Goal: Task Accomplishment & Management: Use online tool/utility

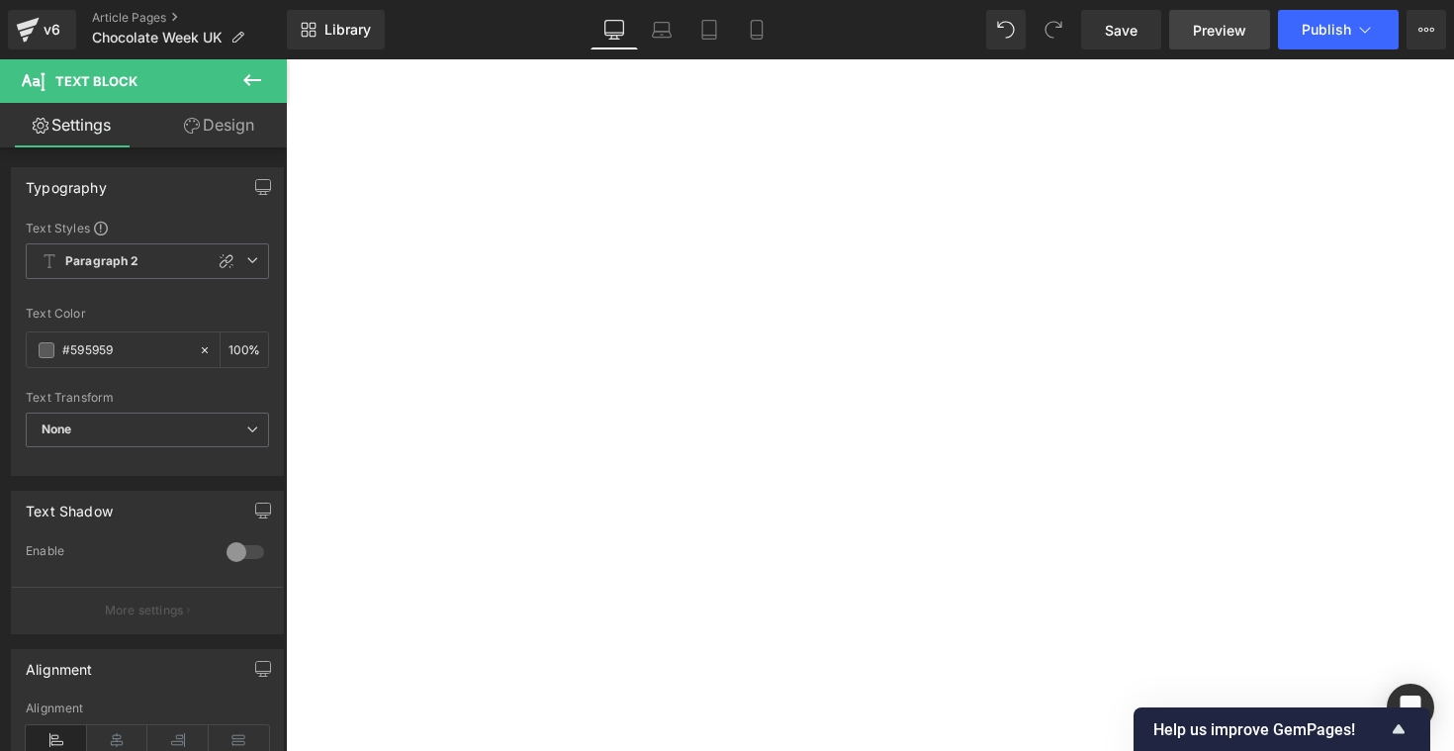
click at [1210, 20] on span "Preview" at bounding box center [1219, 30] width 53 height 21
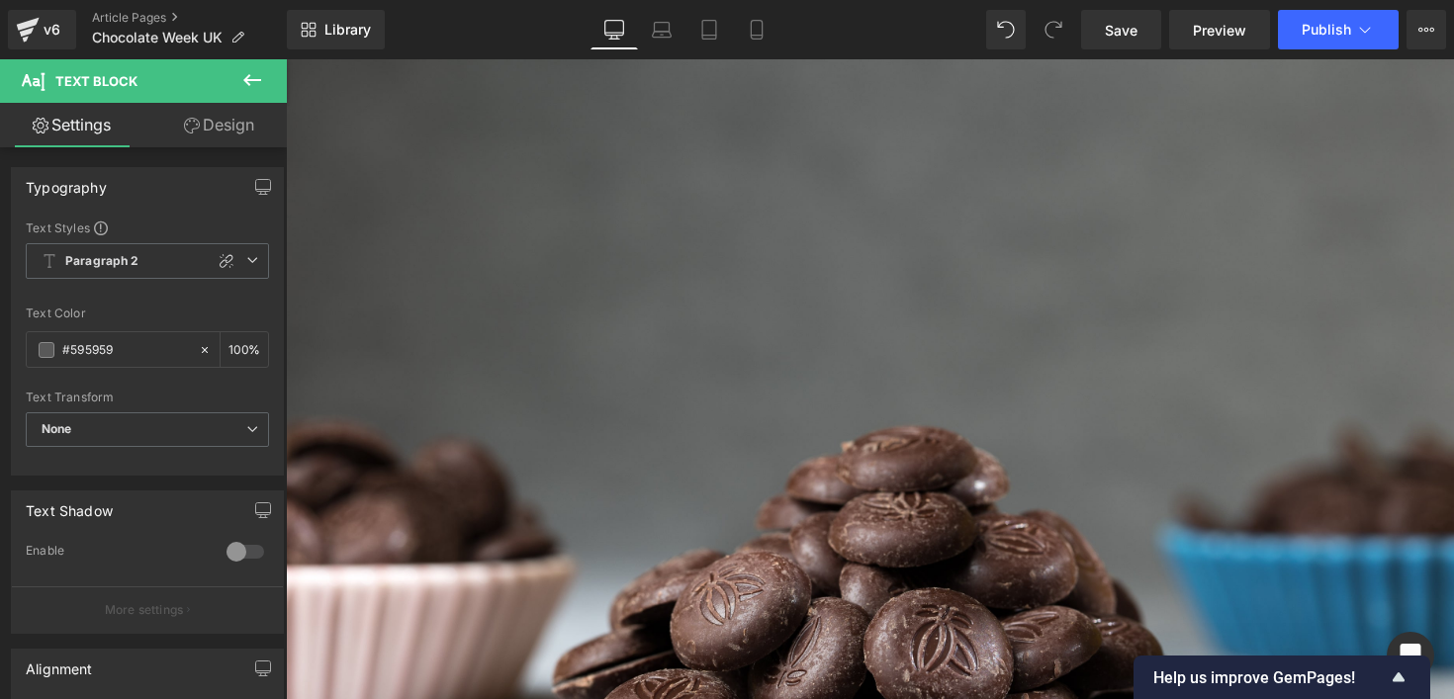
scroll to position [424, 0]
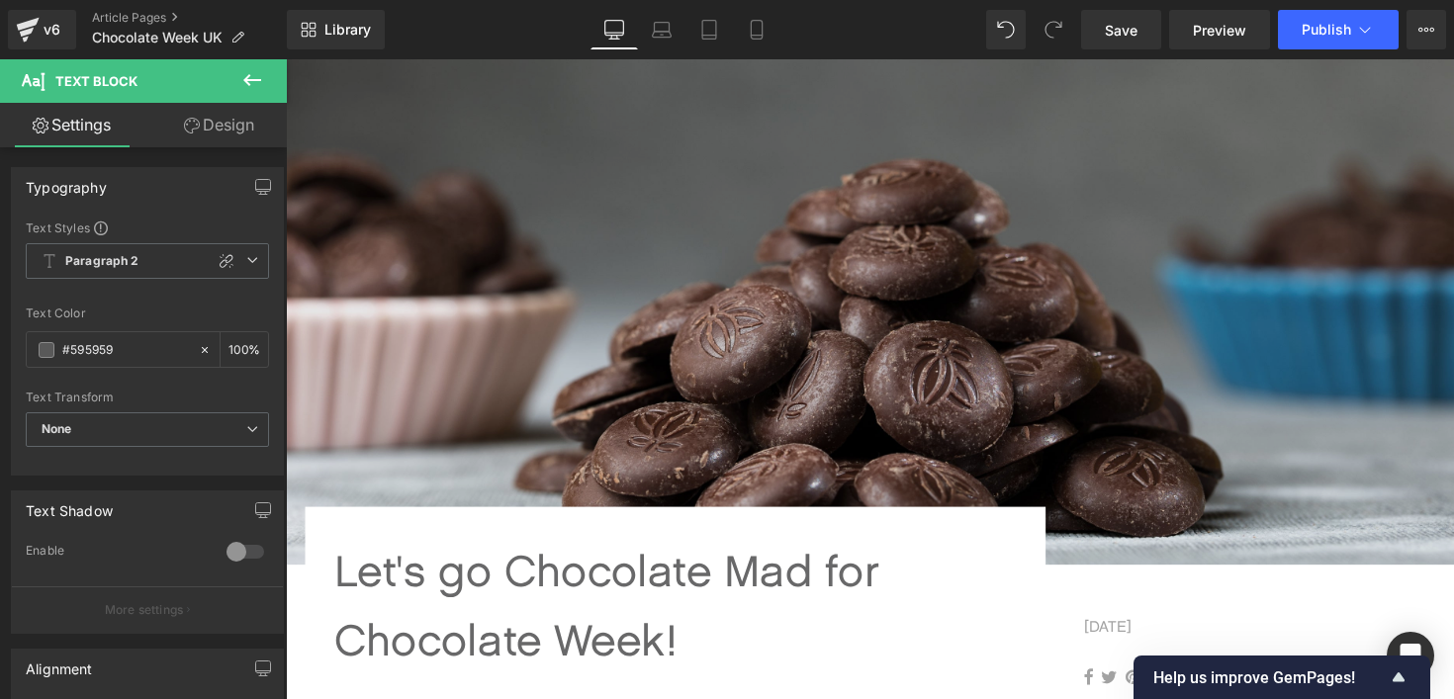
click at [720, 395] on img at bounding box center [884, 178] width 1197 height 798
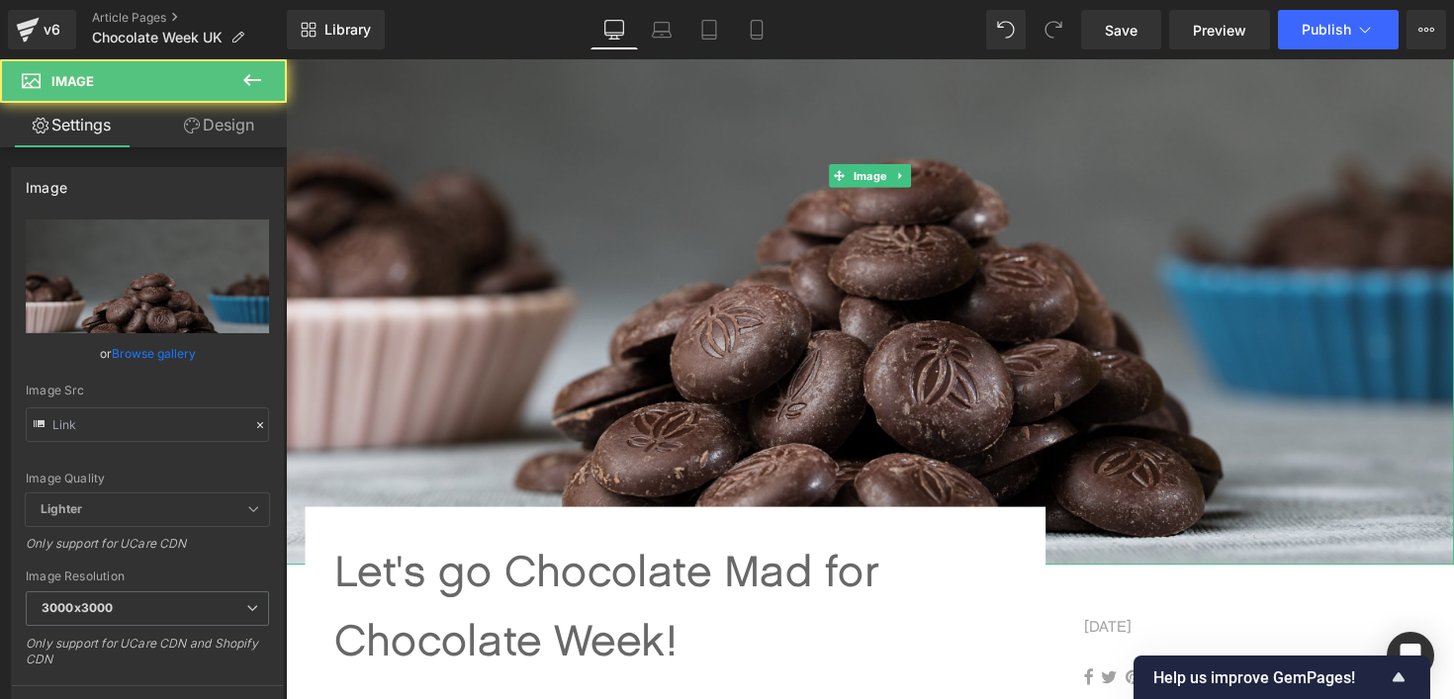
type input "[URL][DOMAIN_NAME]"
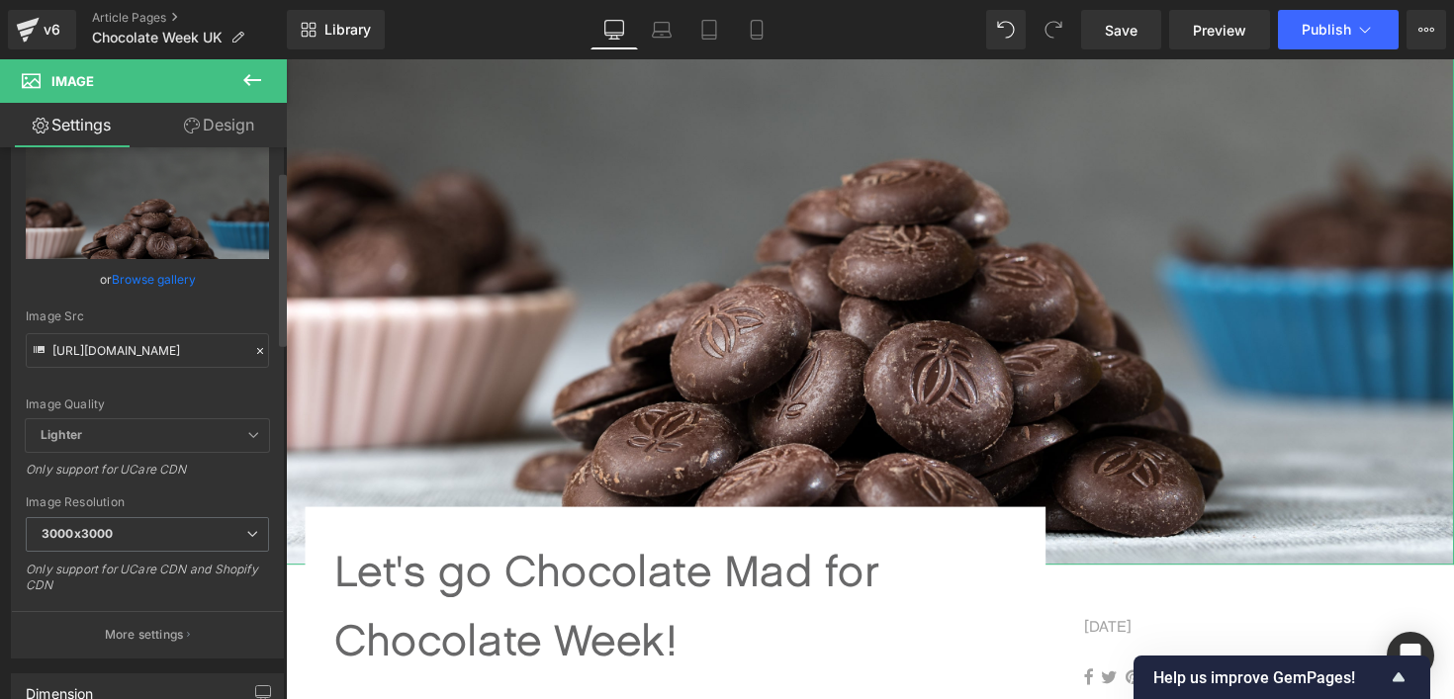
scroll to position [78, 0]
click at [218, 535] on span "3000x3000" at bounding box center [147, 530] width 243 height 35
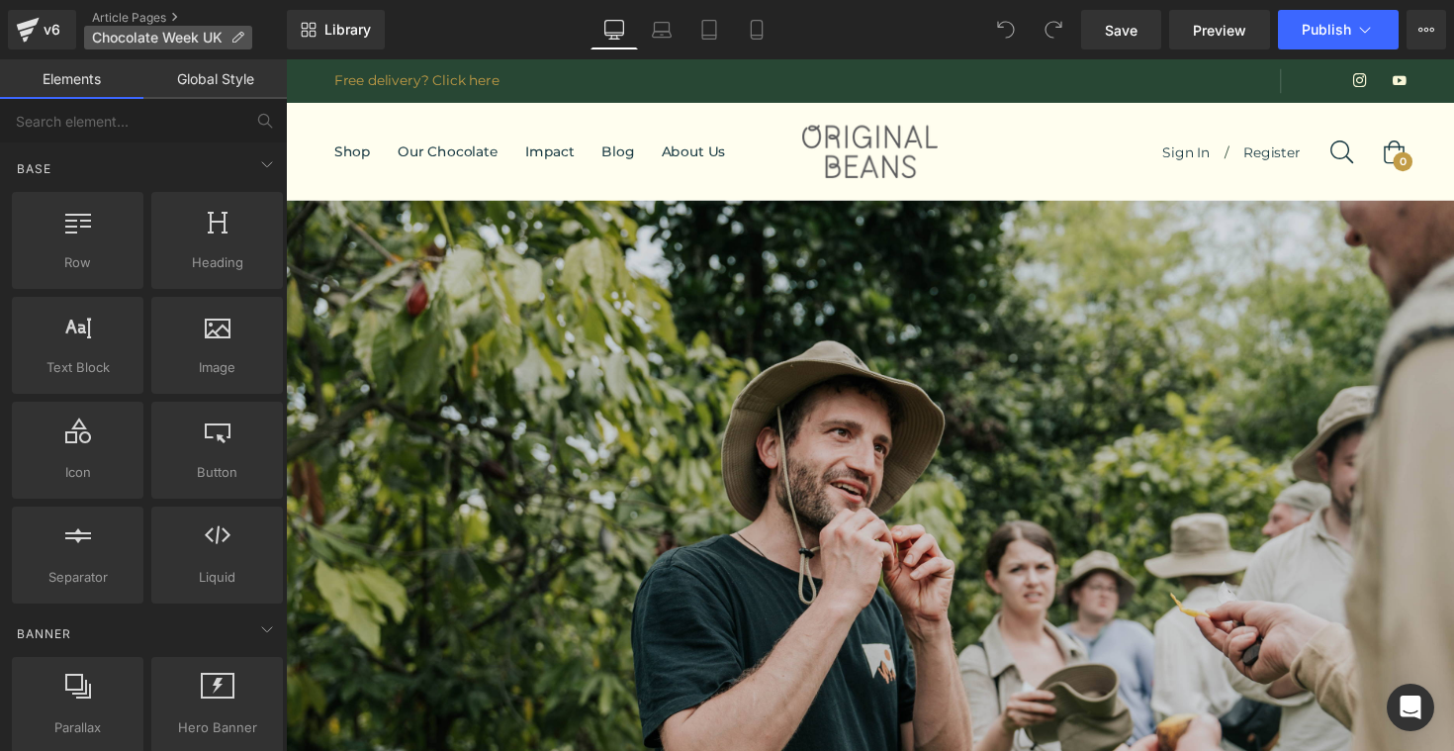
click at [148, 37] on span "Chocolate Week UK" at bounding box center [157, 38] width 131 height 16
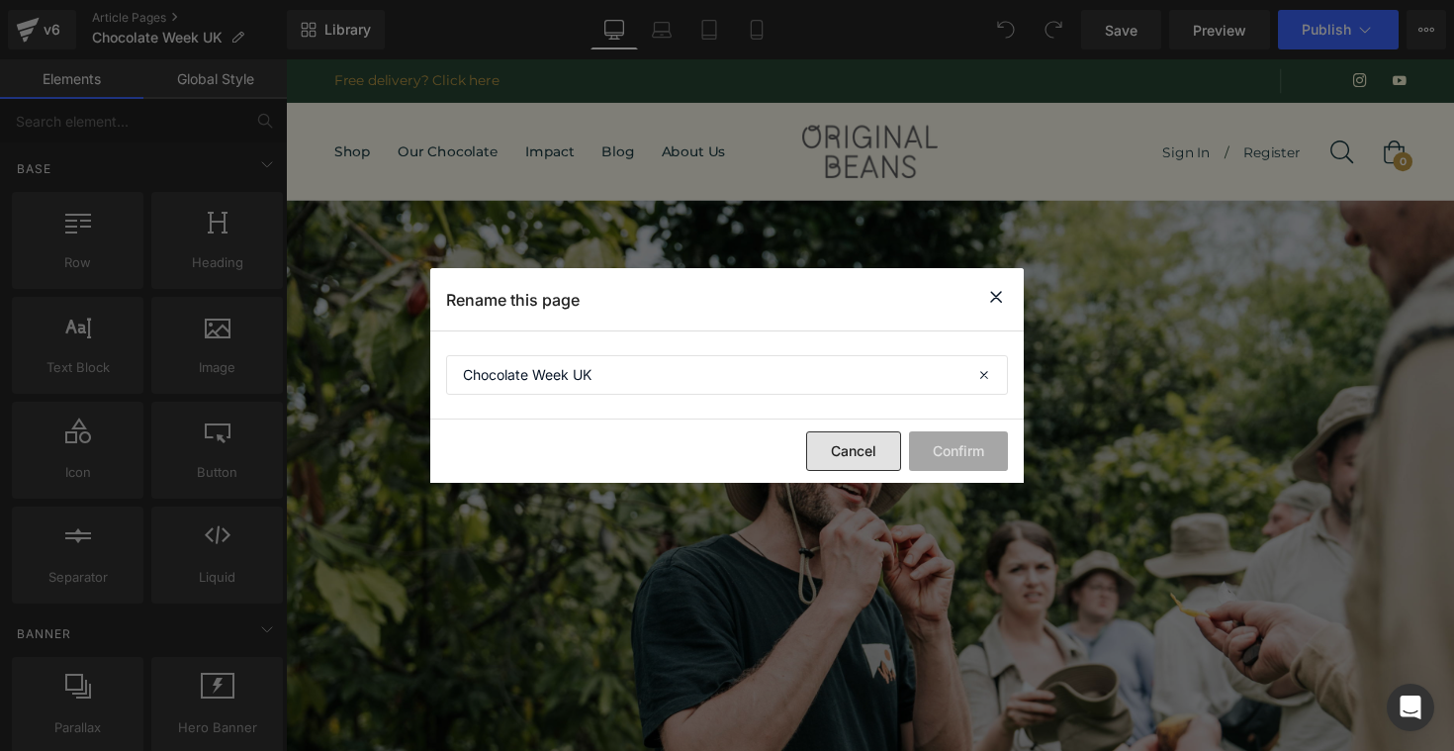
click at [858, 463] on button "Cancel" at bounding box center [853, 451] width 95 height 40
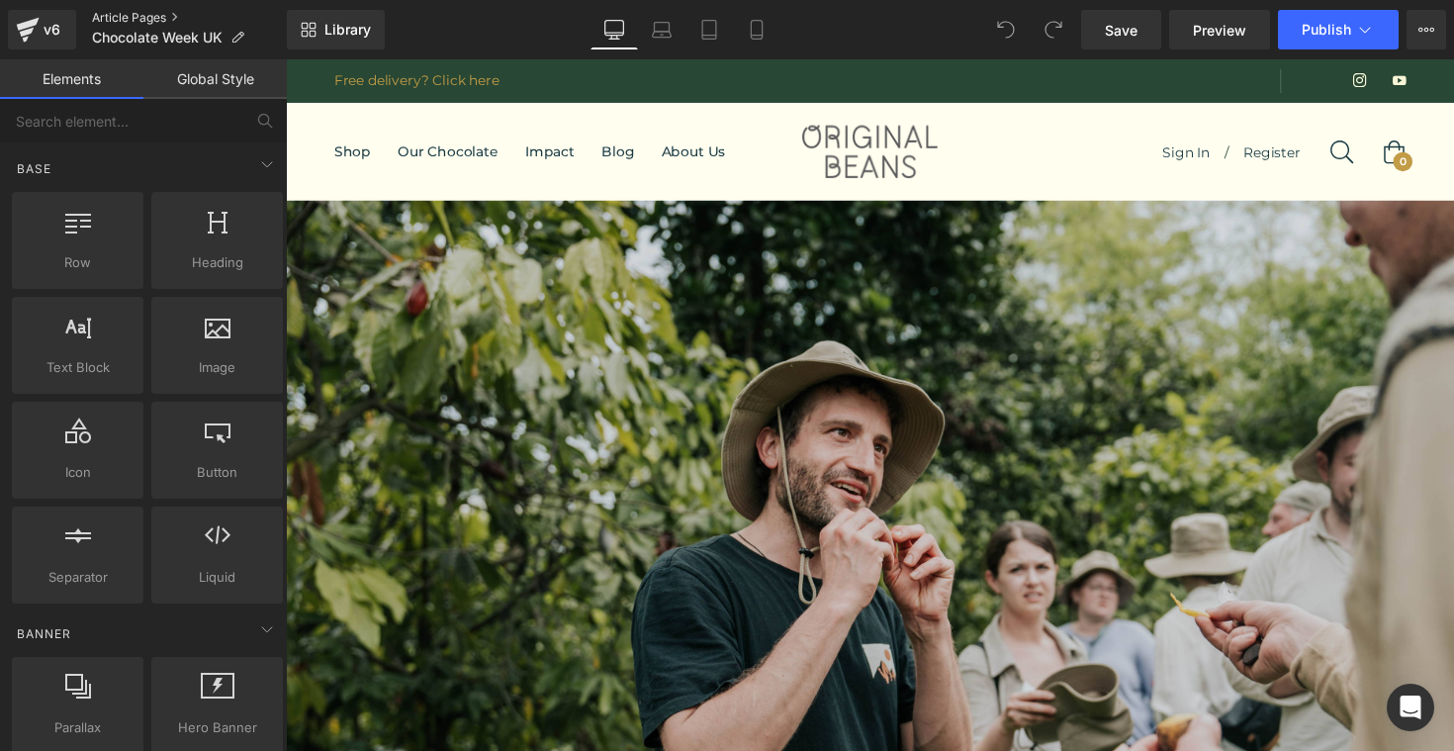
click at [120, 16] on link "Article Pages" at bounding box center [189, 18] width 195 height 16
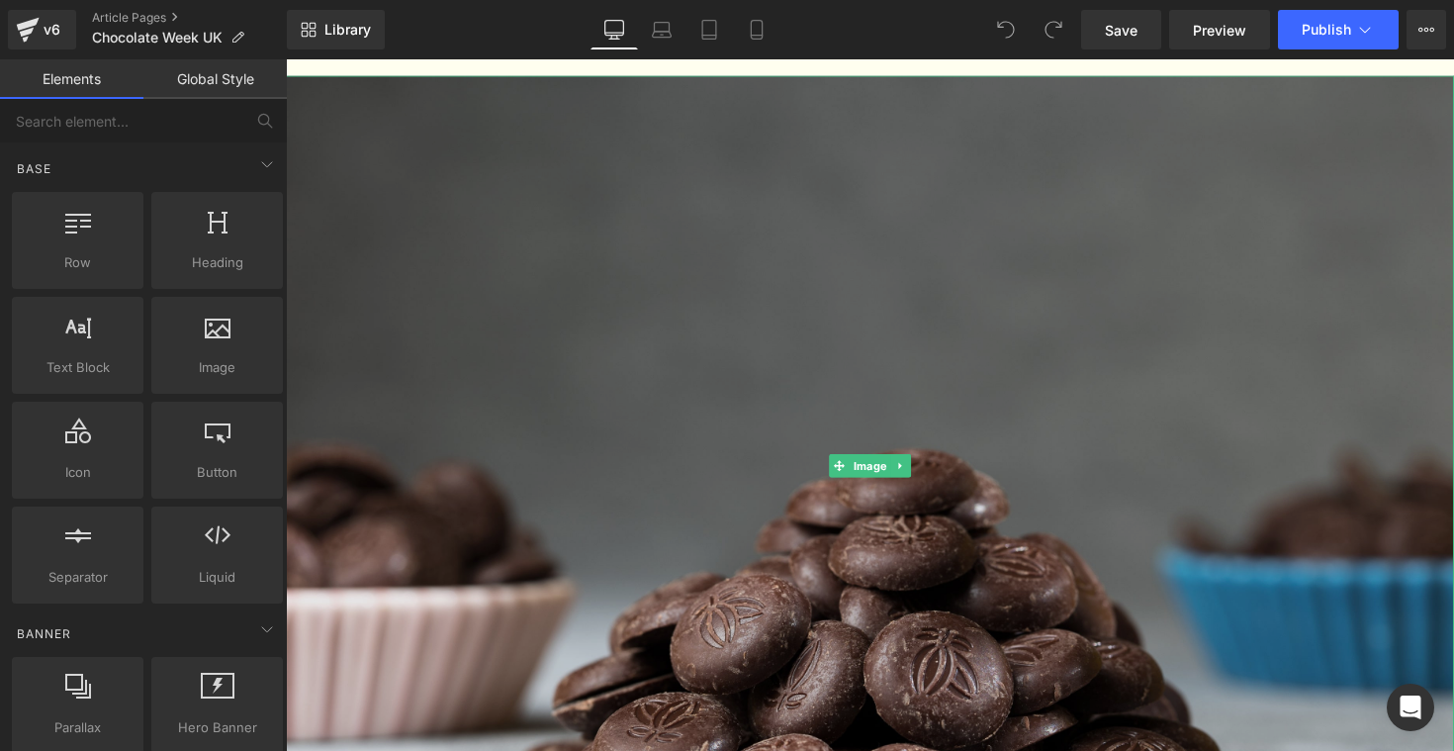
scroll to position [140, 0]
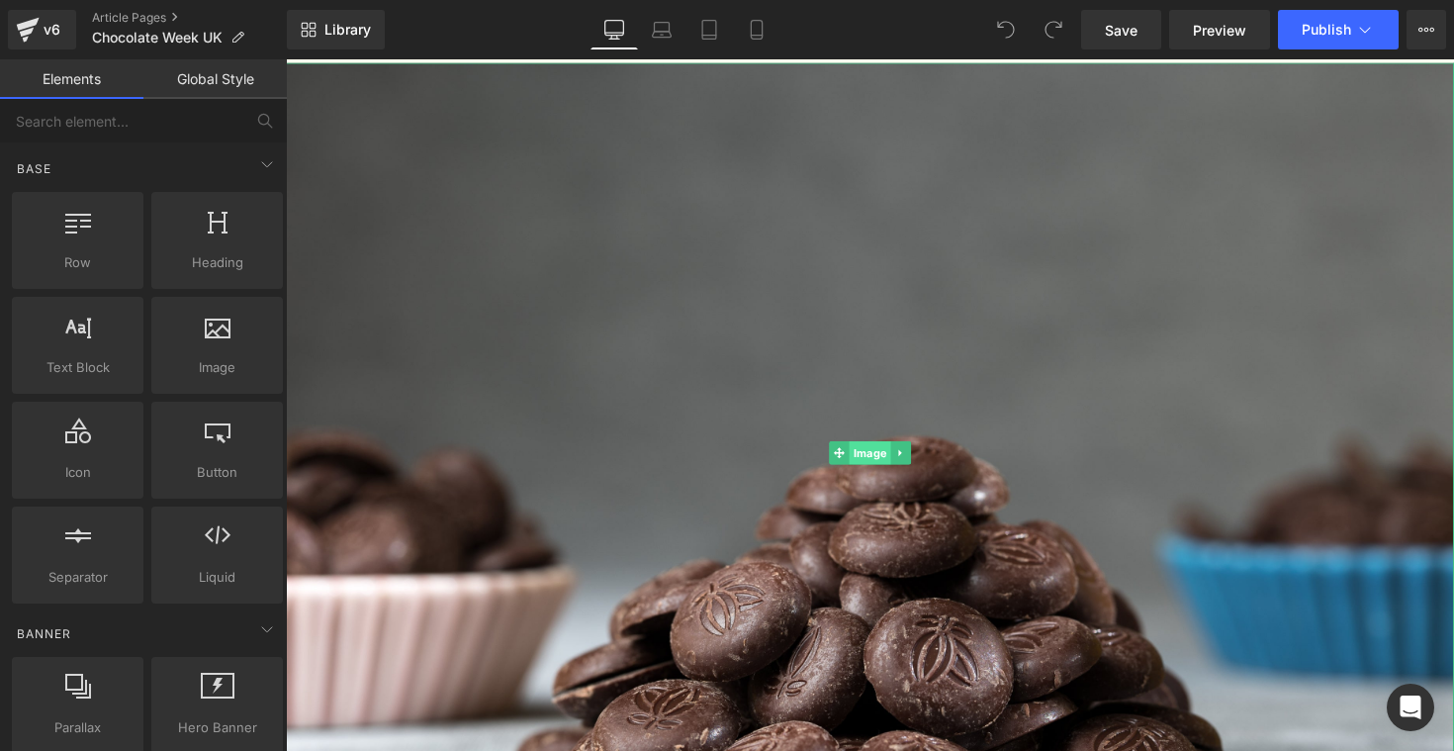
click at [883, 465] on span "Image" at bounding box center [884, 463] width 43 height 24
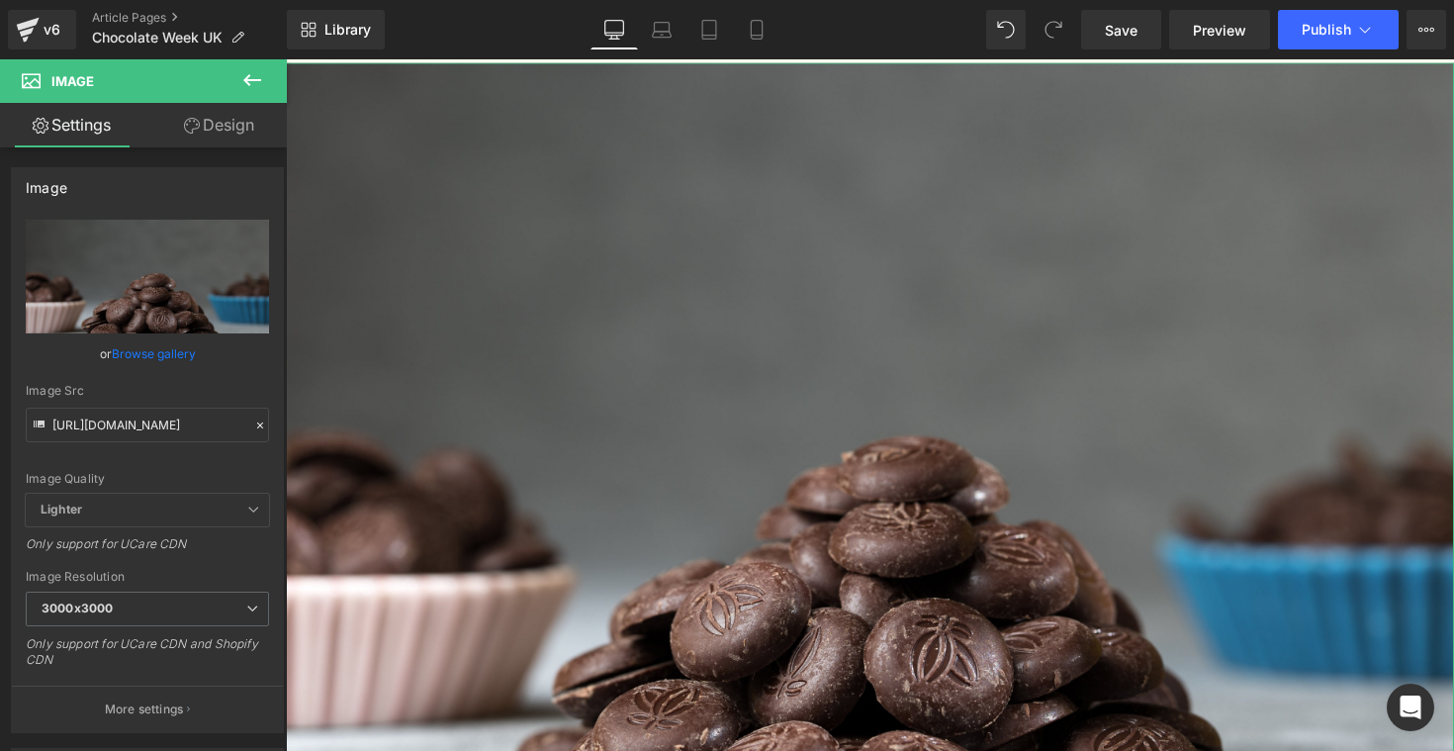
click at [229, 130] on link "Design" at bounding box center [218, 125] width 143 height 44
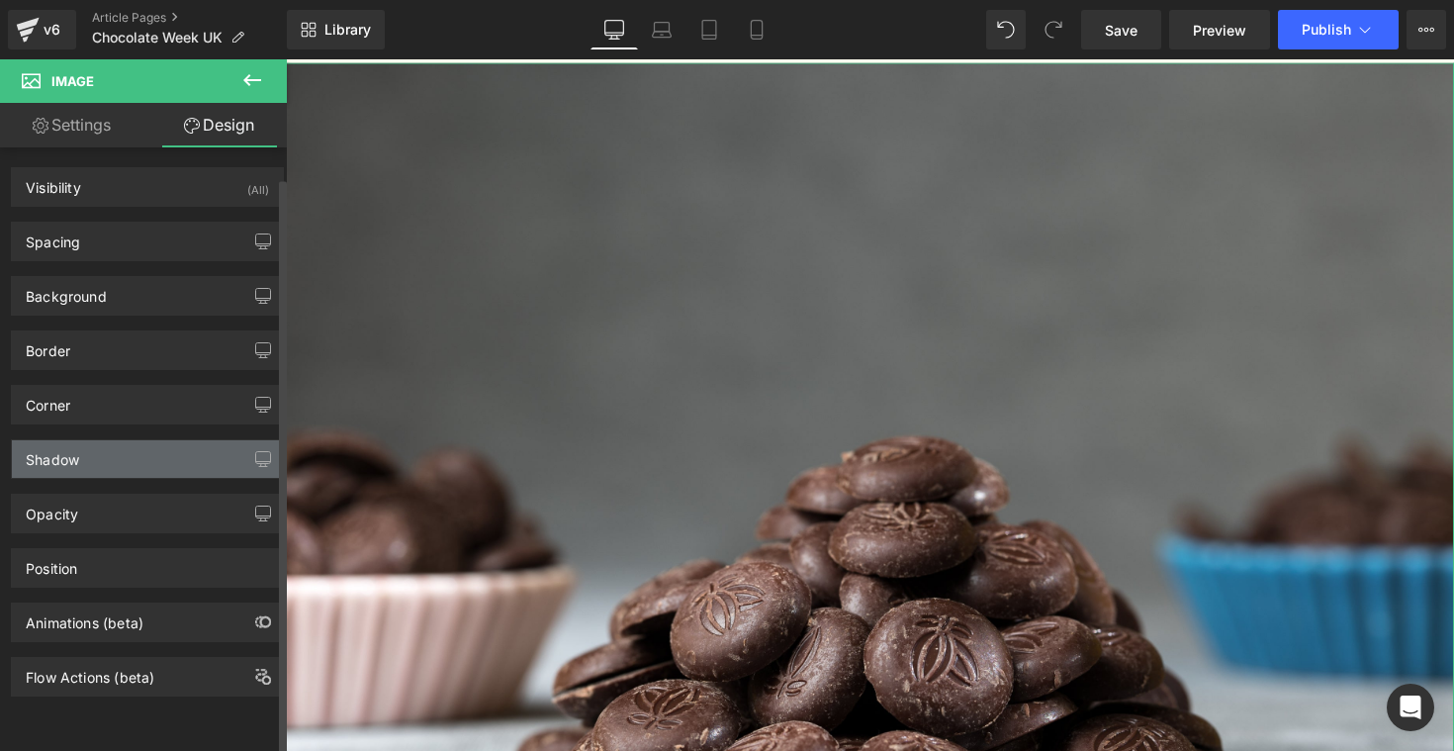
scroll to position [2, 0]
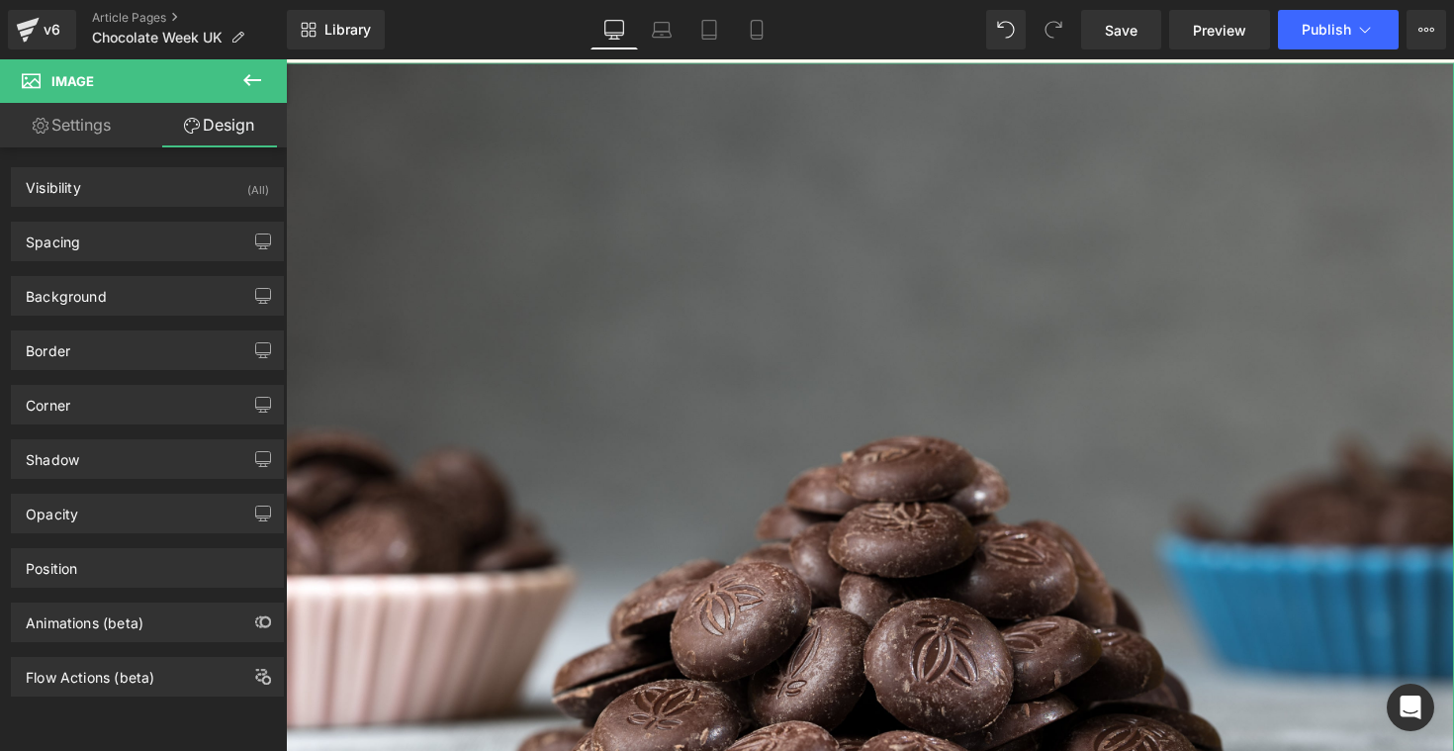
click at [65, 128] on link "Settings" at bounding box center [71, 125] width 143 height 44
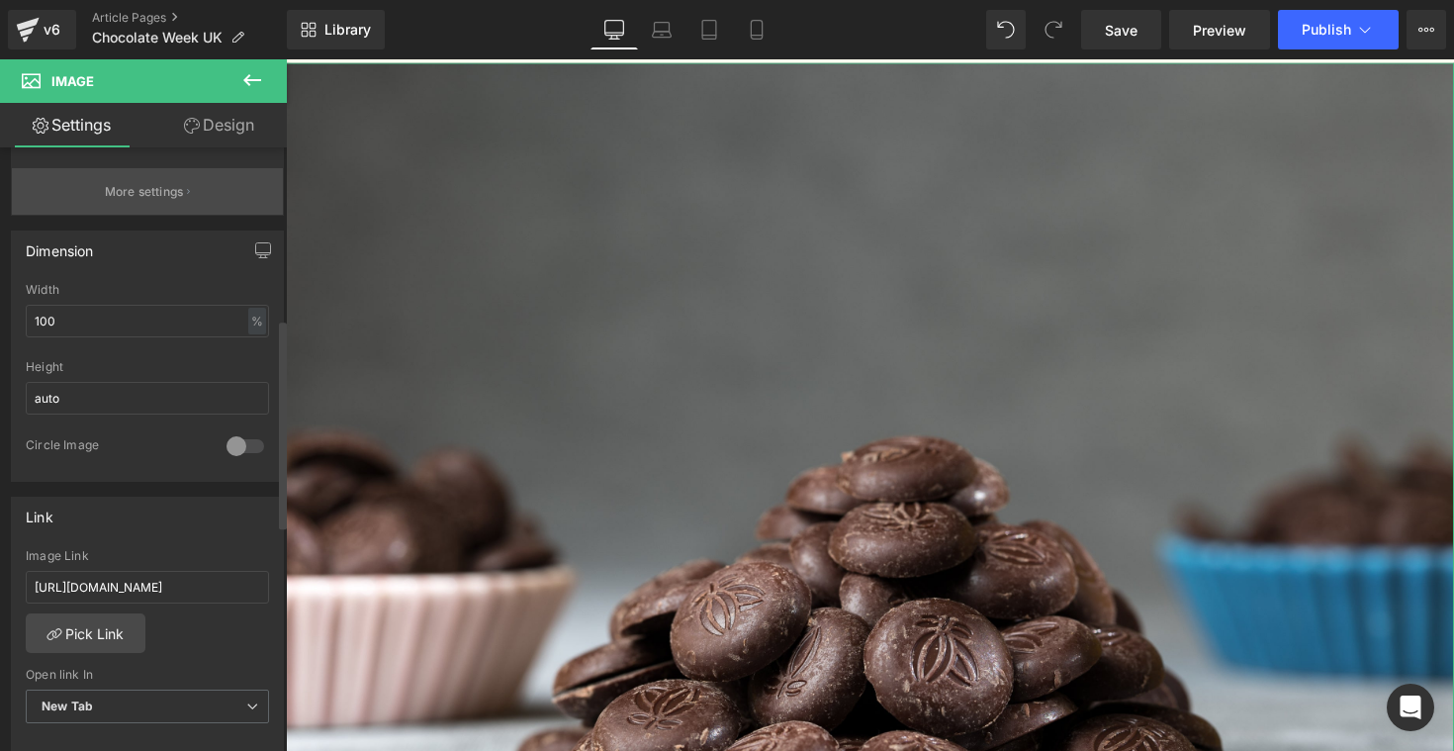
scroll to position [495, 0]
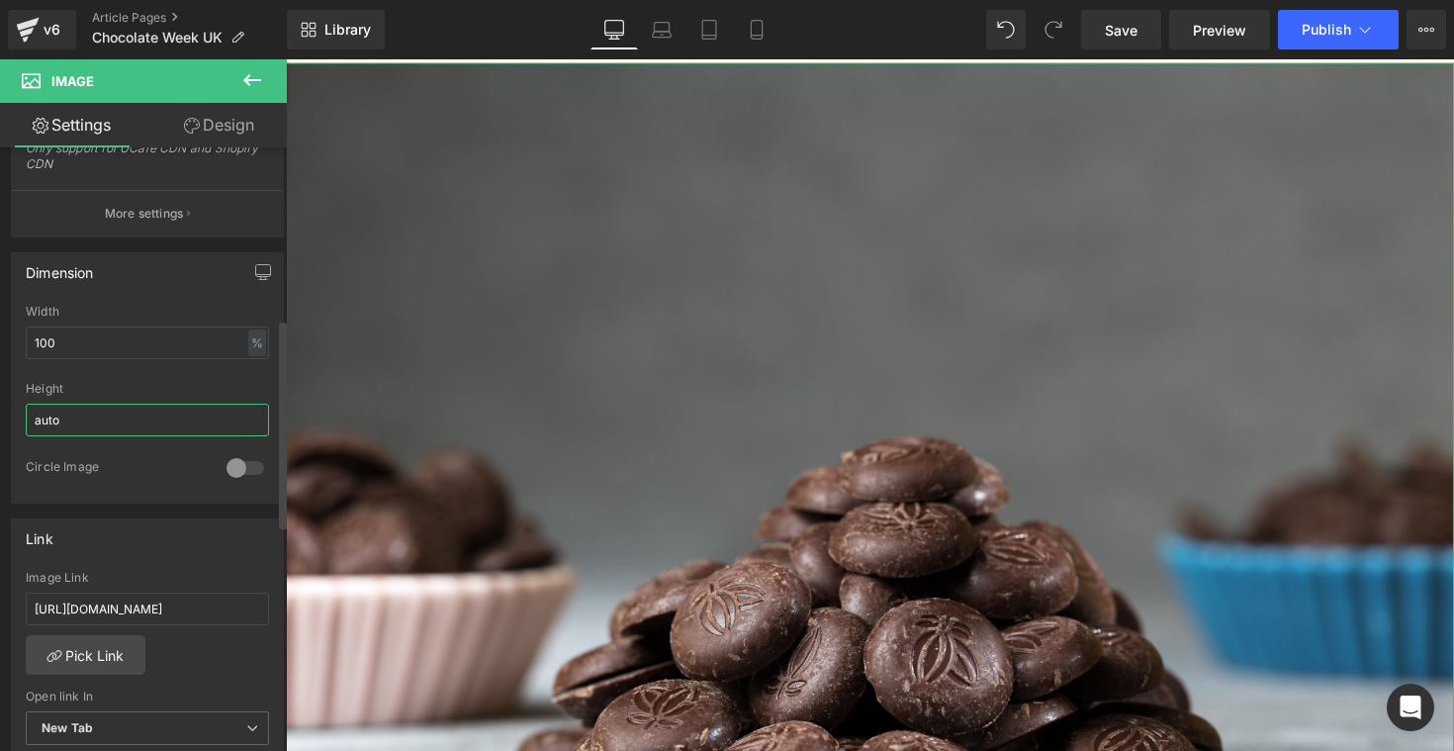
click at [58, 418] on input "auto" at bounding box center [147, 419] width 243 height 33
click at [96, 346] on input "100" at bounding box center [147, 342] width 243 height 33
click at [158, 384] on div "Height" at bounding box center [147, 389] width 243 height 14
click at [258, 271] on icon "button" at bounding box center [263, 272] width 16 height 16
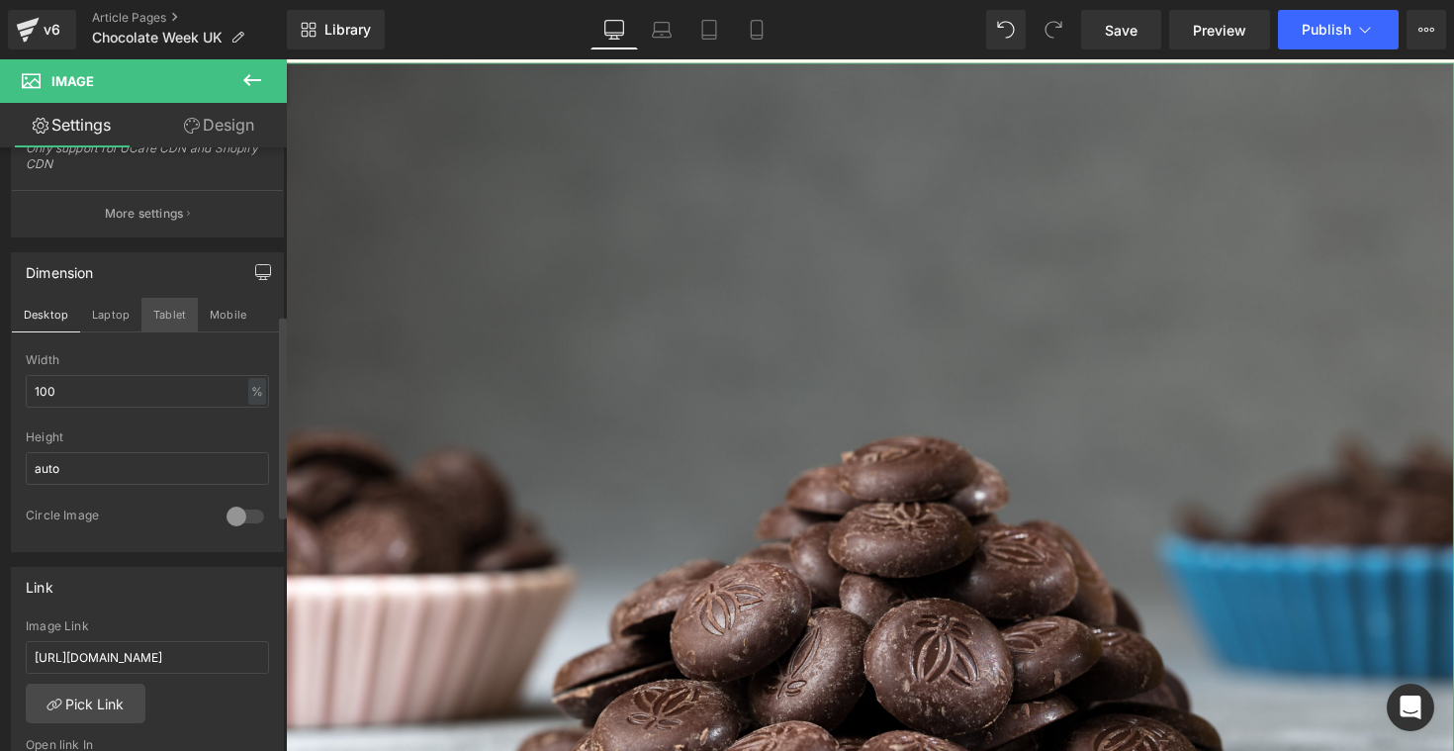
click at [167, 314] on button "Tablet" at bounding box center [169, 315] width 56 height 34
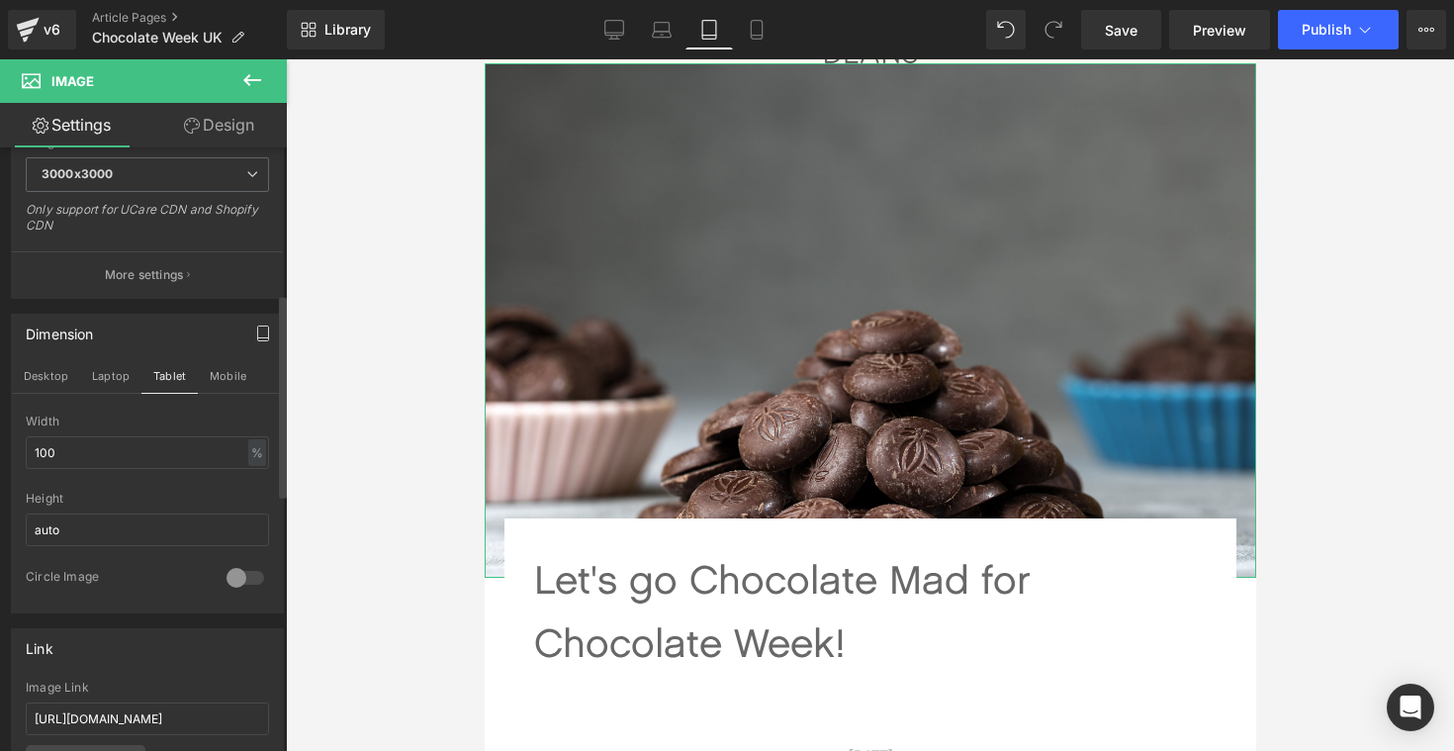
scroll to position [416, 0]
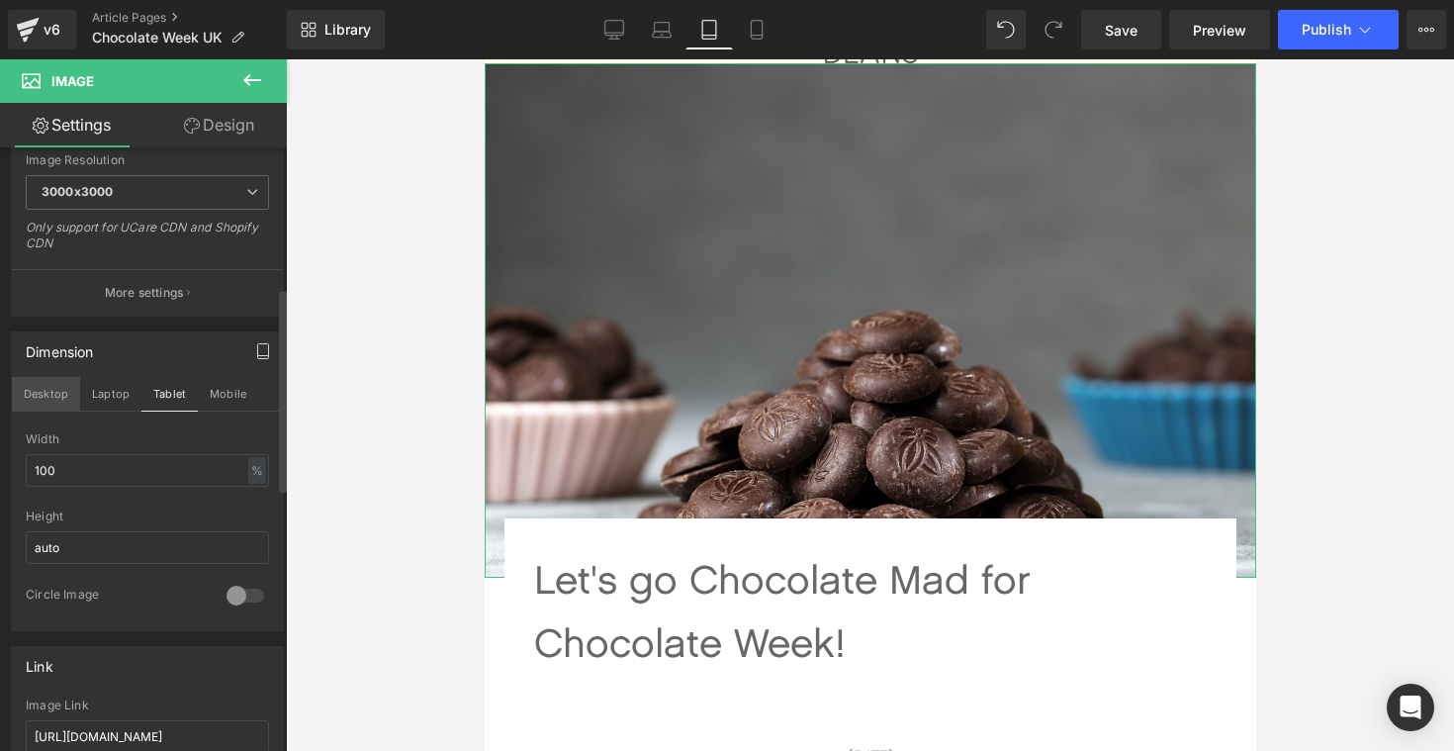
click at [40, 396] on button "Desktop" at bounding box center [46, 394] width 68 height 34
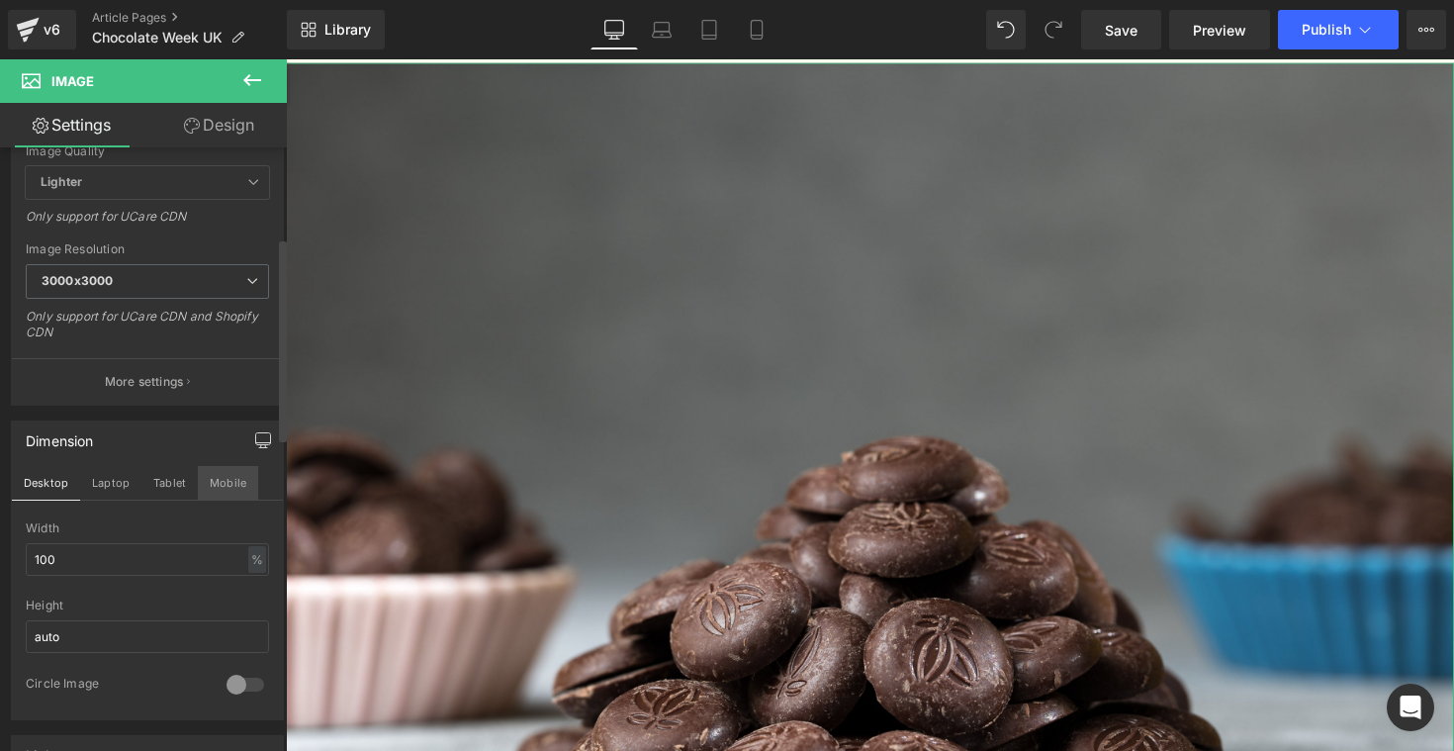
scroll to position [267, 0]
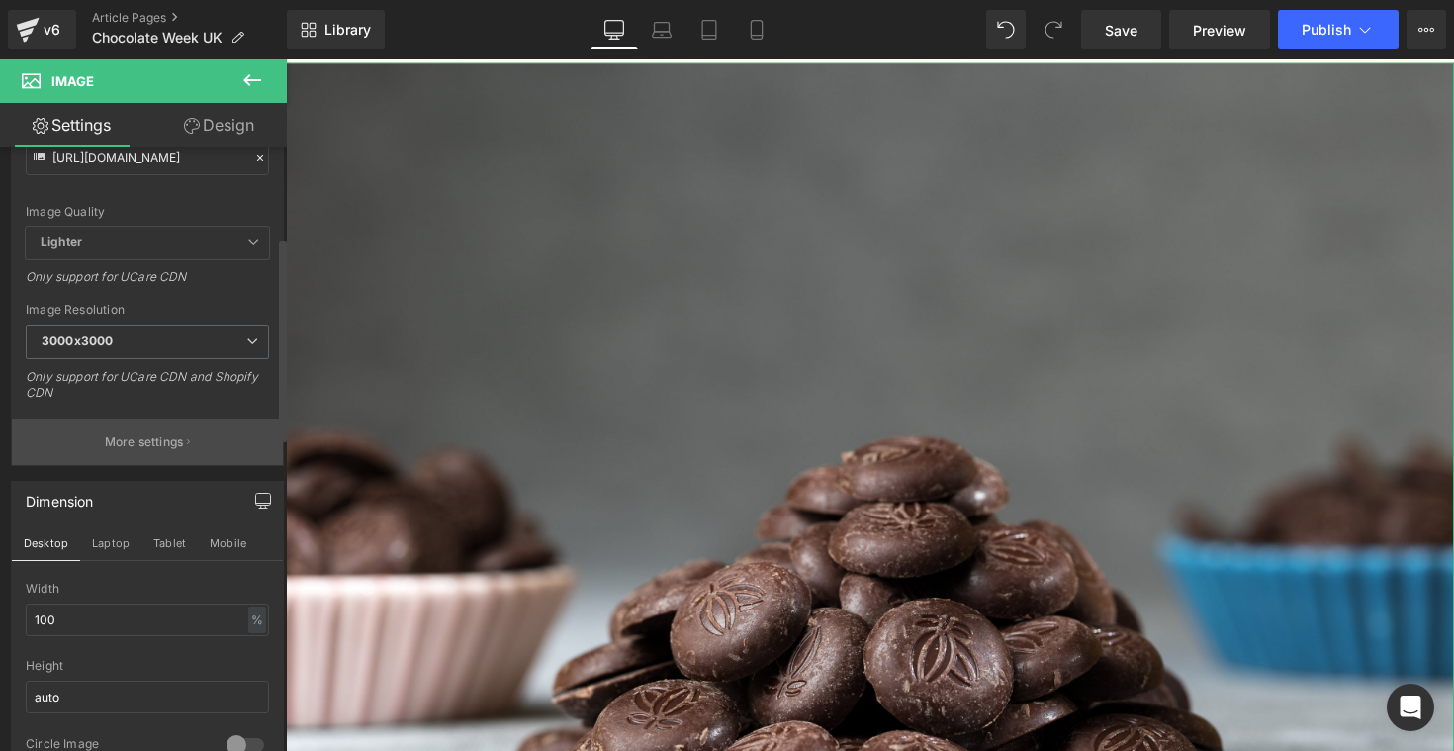
click at [132, 445] on p "More settings" at bounding box center [144, 442] width 79 height 18
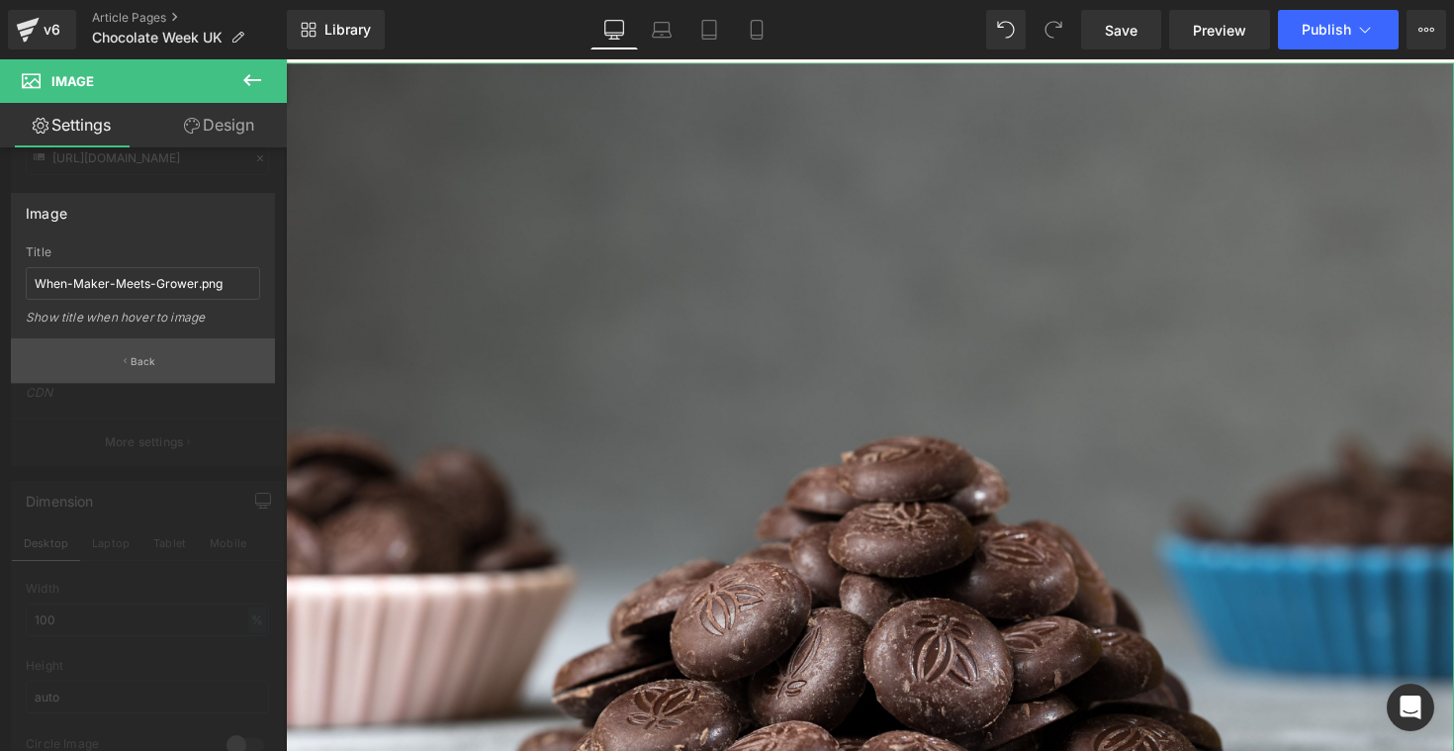
click at [136, 358] on p "Back" at bounding box center [144, 361] width 26 height 15
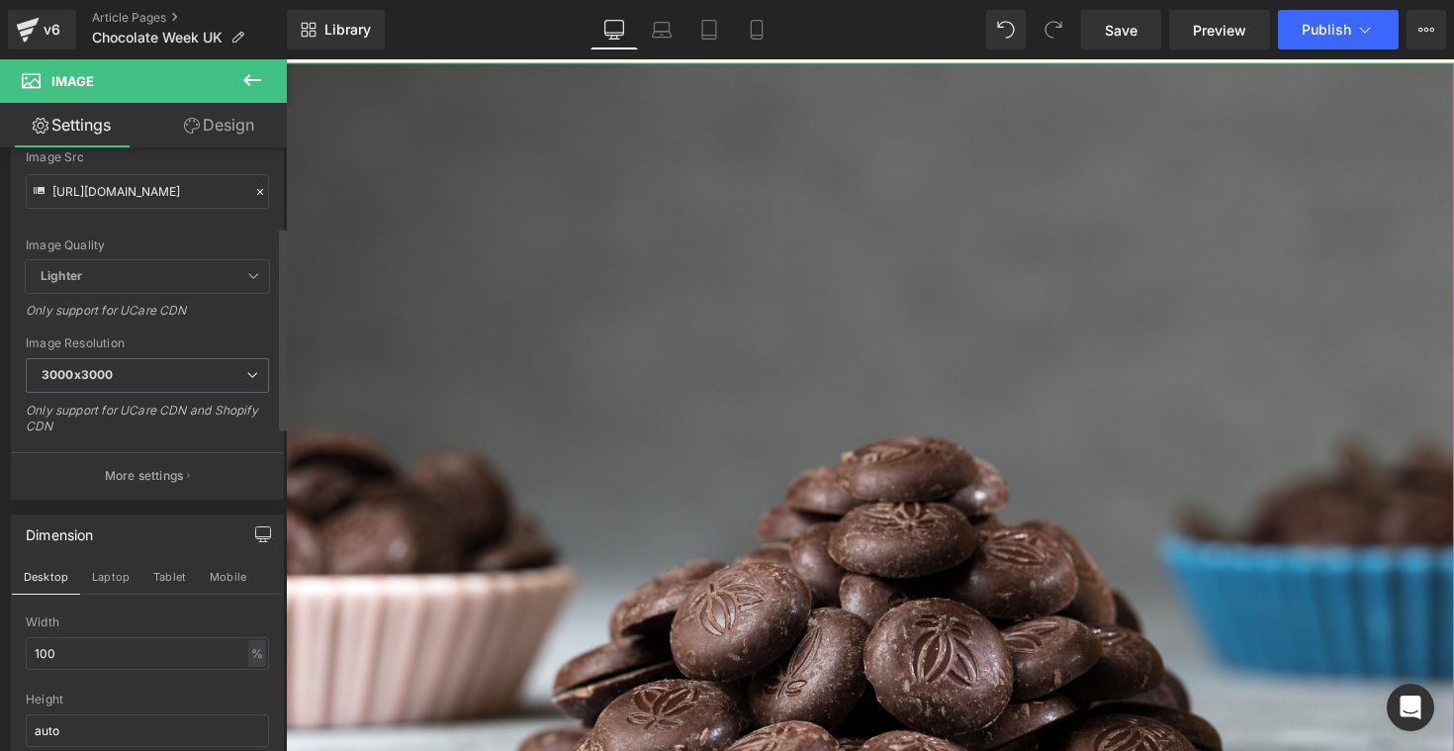
scroll to position [232, 0]
click at [184, 296] on div "Lighter Lighter Lightest" at bounding box center [147, 282] width 243 height 43
click at [200, 287] on span "Lighter" at bounding box center [147, 277] width 243 height 33
click at [225, 279] on span "Lighter" at bounding box center [147, 277] width 243 height 33
click at [253, 279] on span "Lighter" at bounding box center [147, 277] width 243 height 33
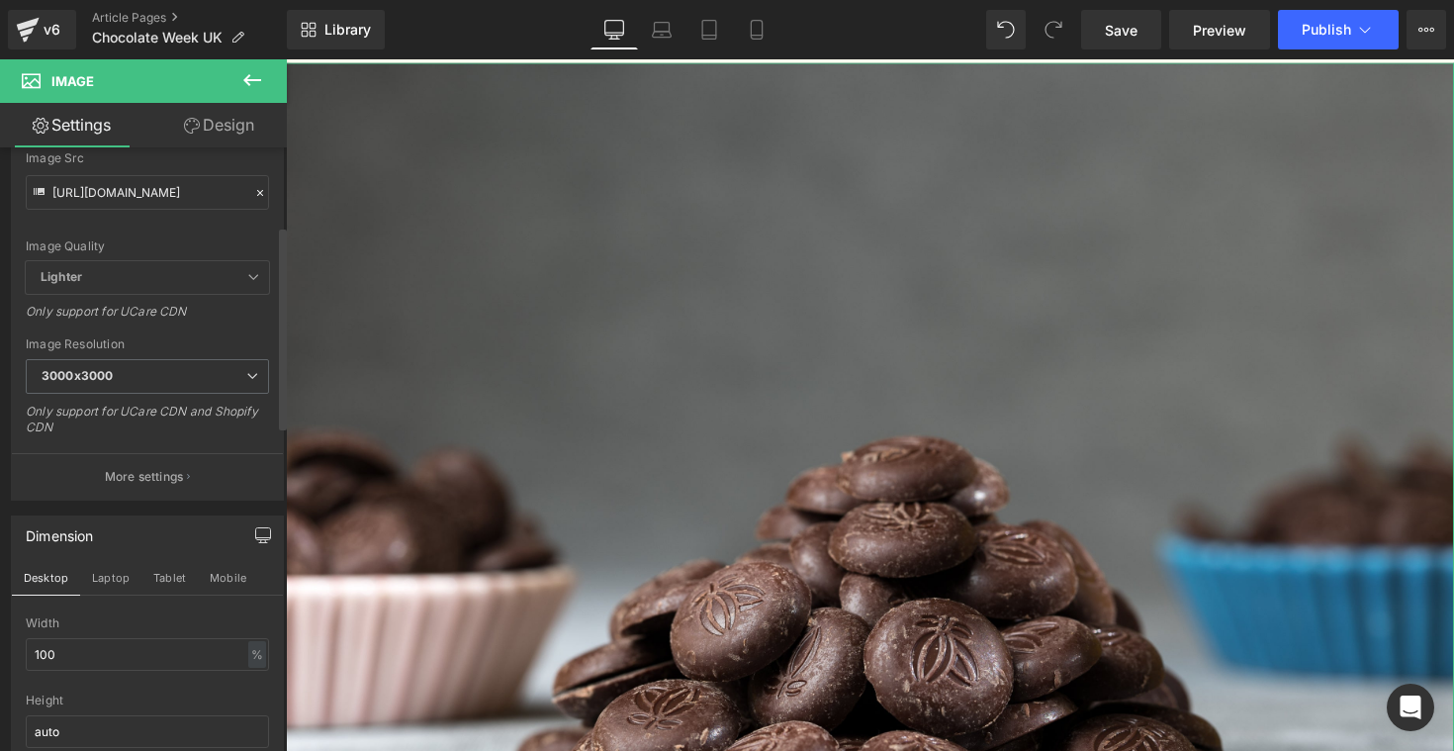
click at [247, 279] on icon at bounding box center [253, 277] width 12 height 12
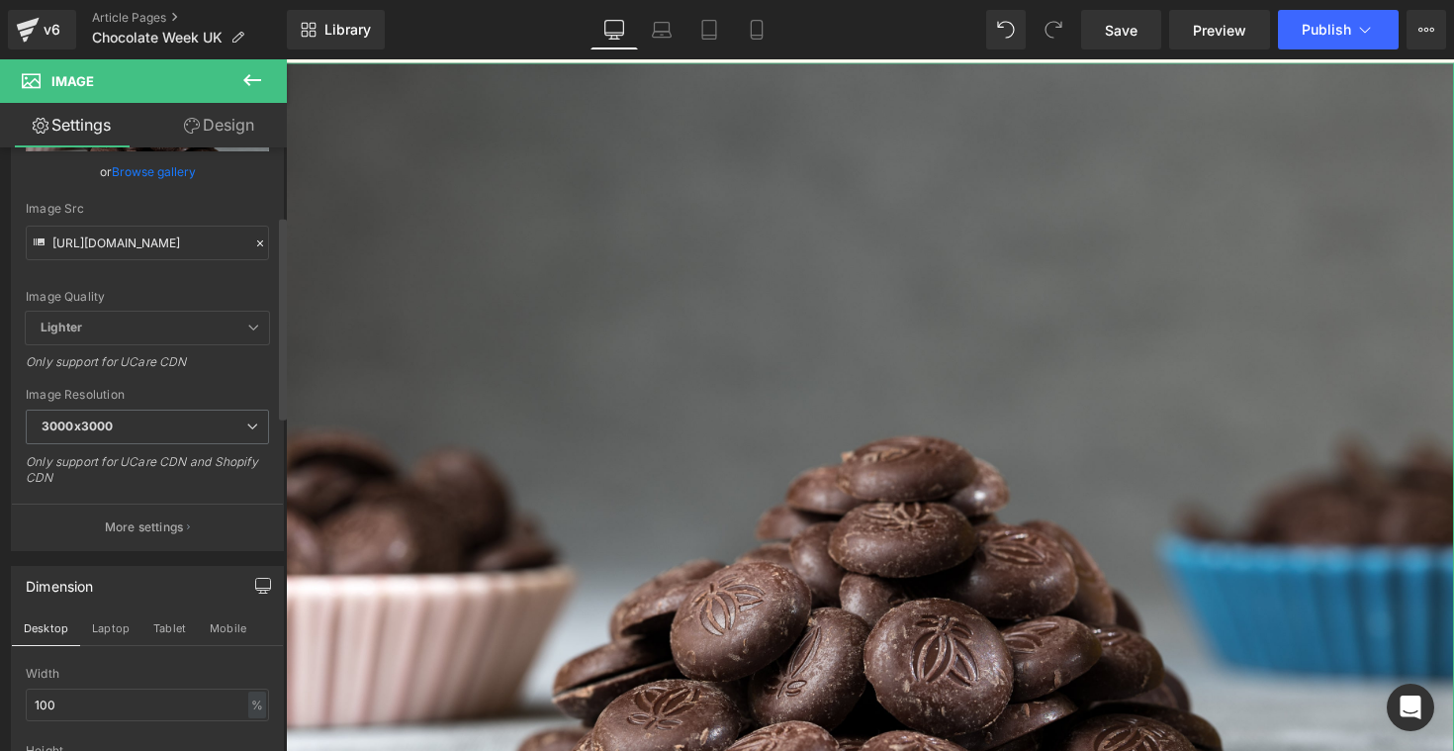
scroll to position [178, 0]
click at [212, 241] on input "[URL][DOMAIN_NAME]" at bounding box center [147, 246] width 243 height 35
click at [213, 288] on div "Image Quality Lighter Lightest Lighter Lighter Lightest Only support for UCare …" at bounding box center [147, 179] width 243 height 274
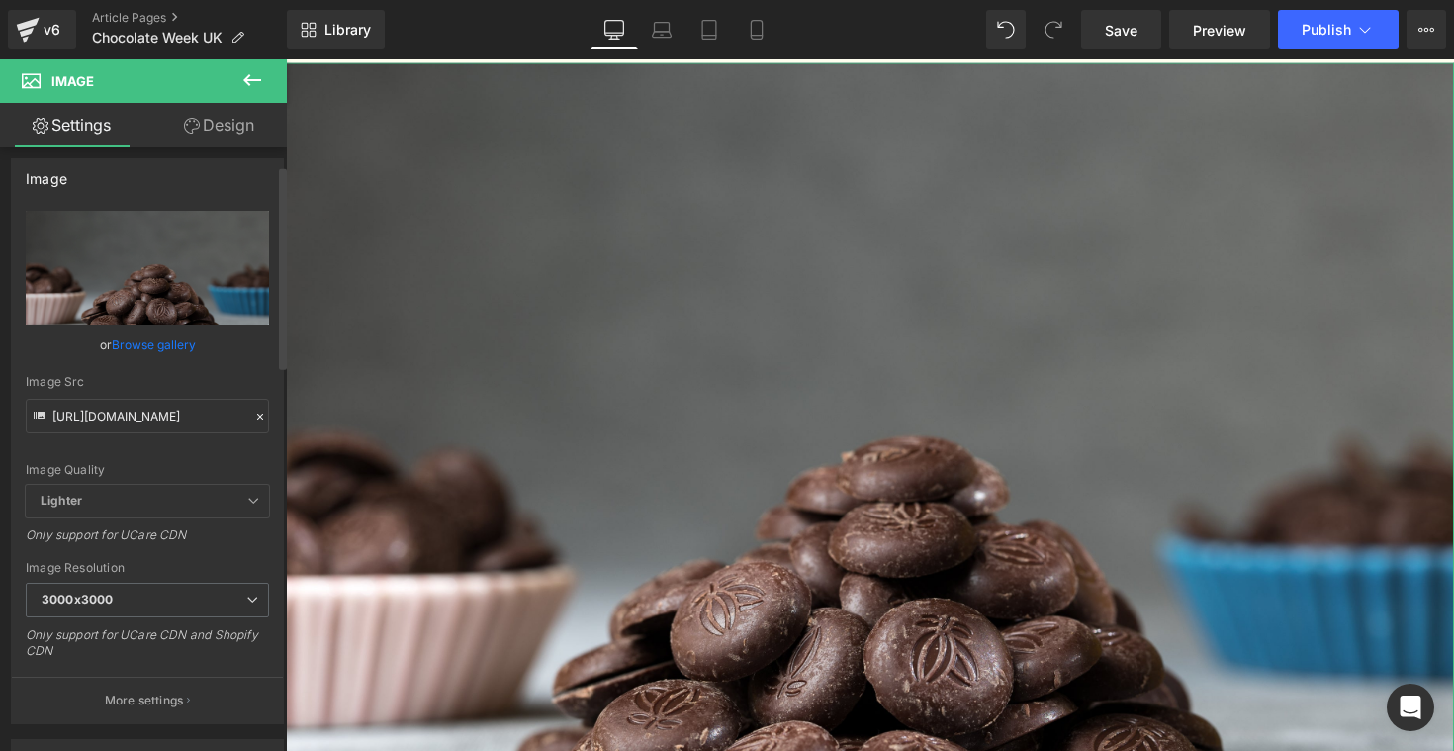
scroll to position [0, 0]
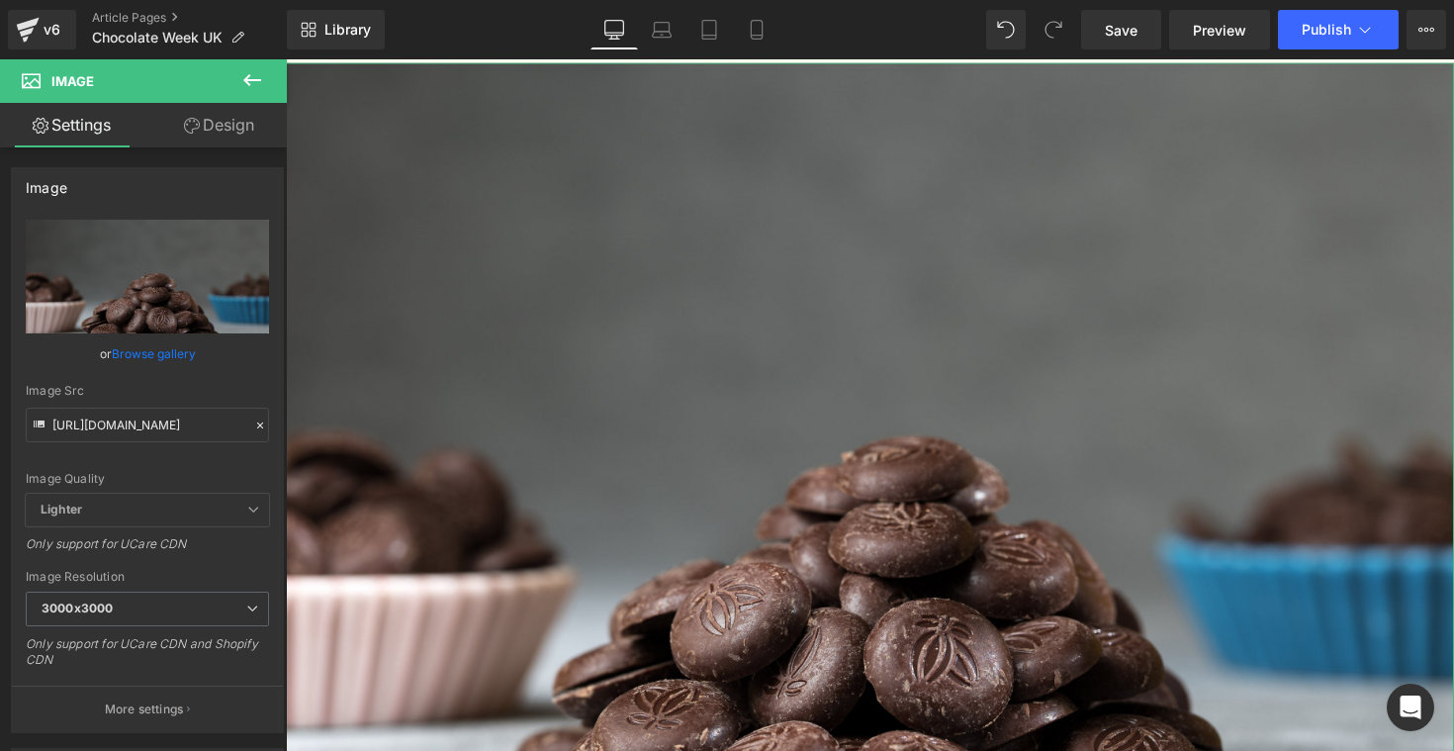
click at [230, 125] on link "Design" at bounding box center [218, 125] width 143 height 44
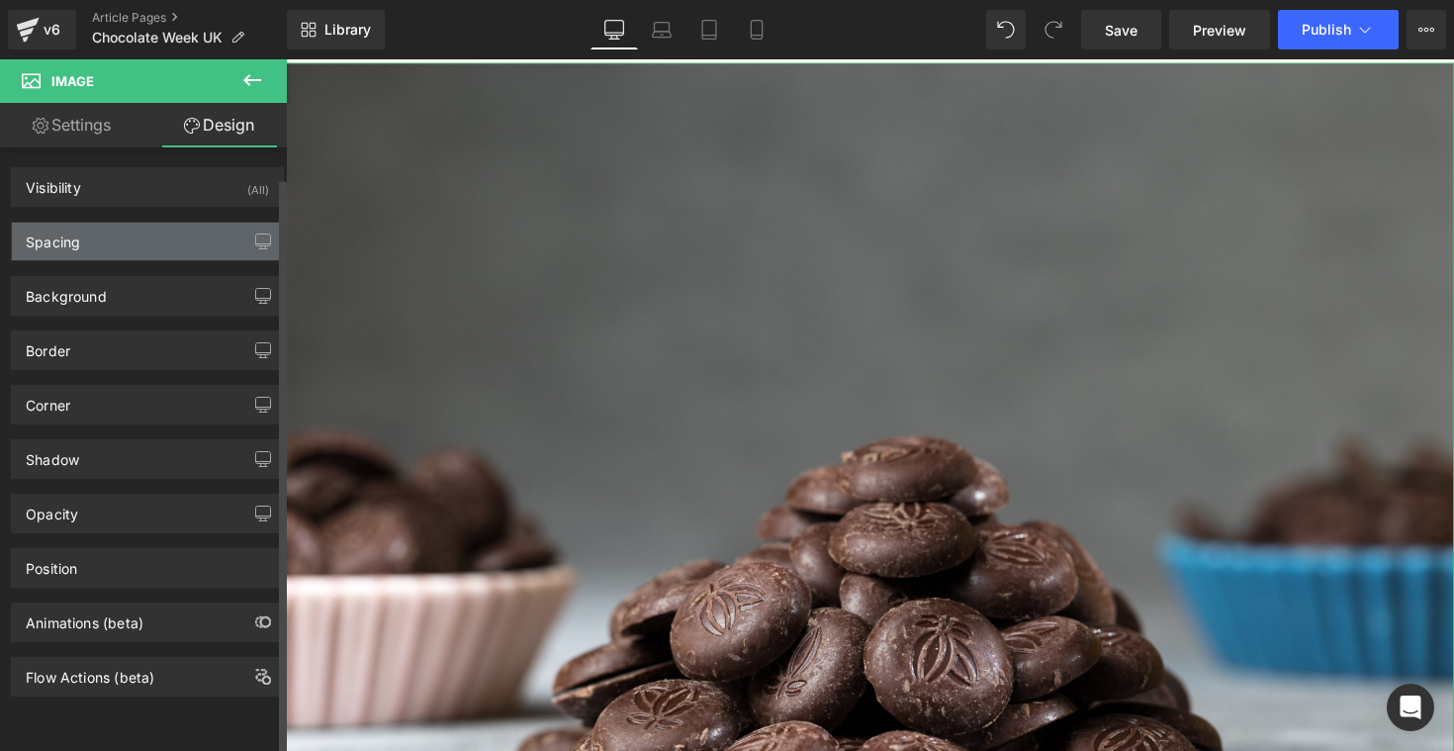
click at [128, 239] on div "Spacing" at bounding box center [147, 241] width 271 height 38
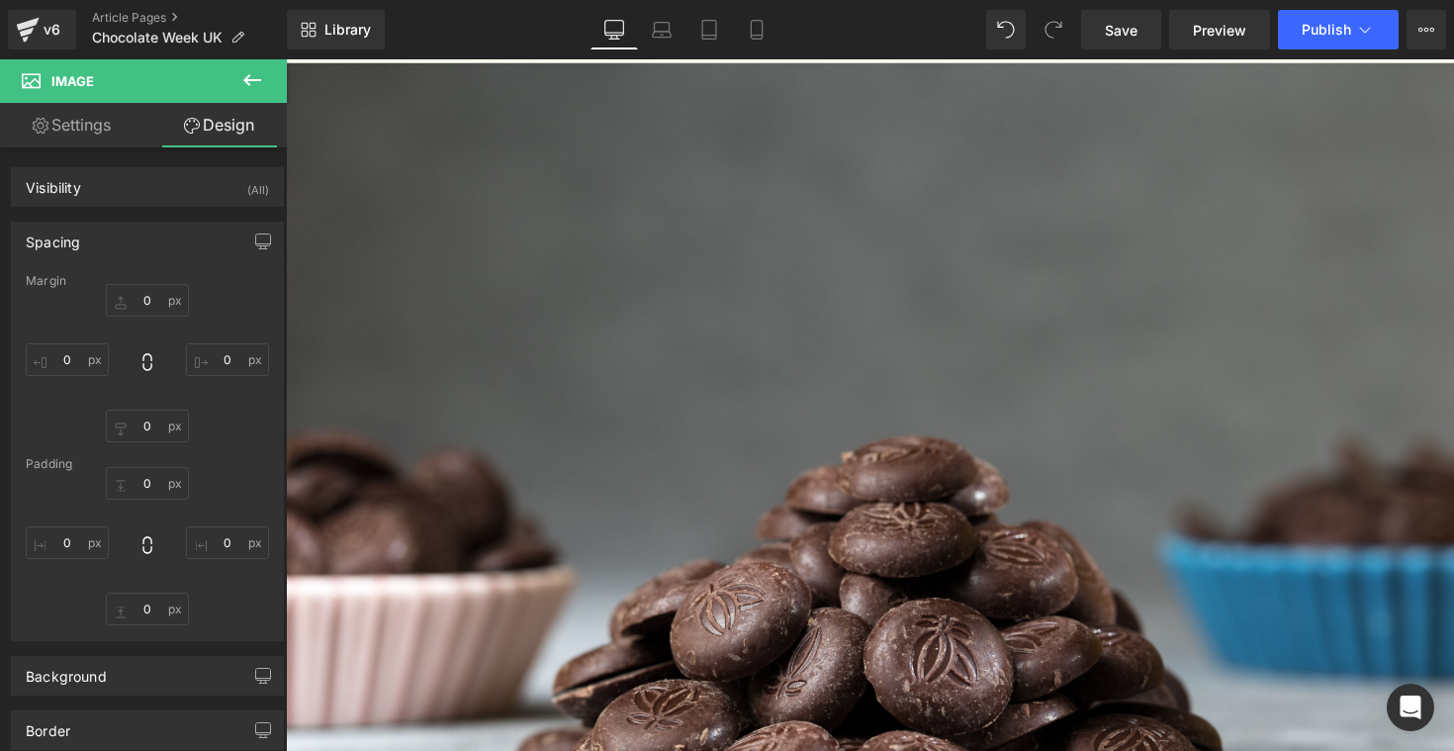
click at [244, 77] on icon at bounding box center [252, 80] width 24 height 24
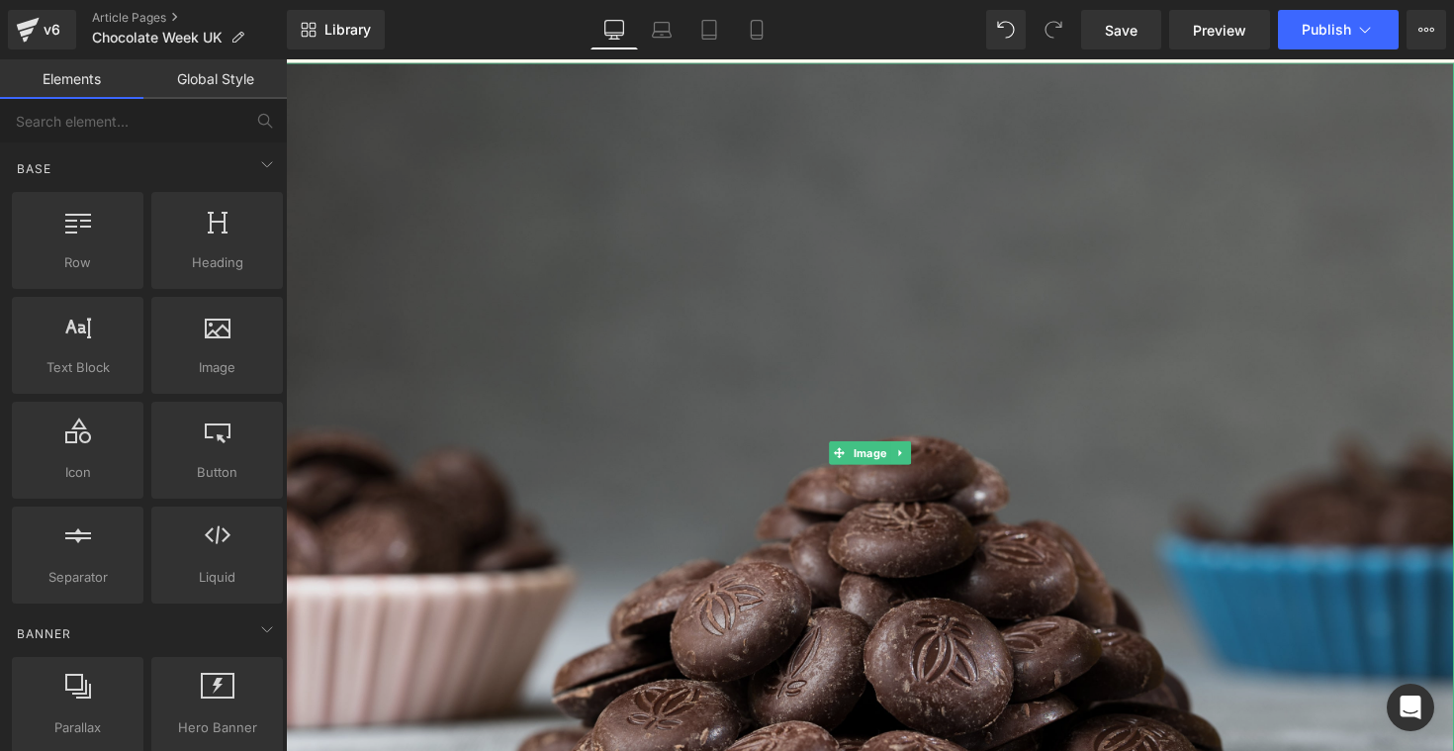
click at [454, 311] on img at bounding box center [884, 462] width 1197 height 798
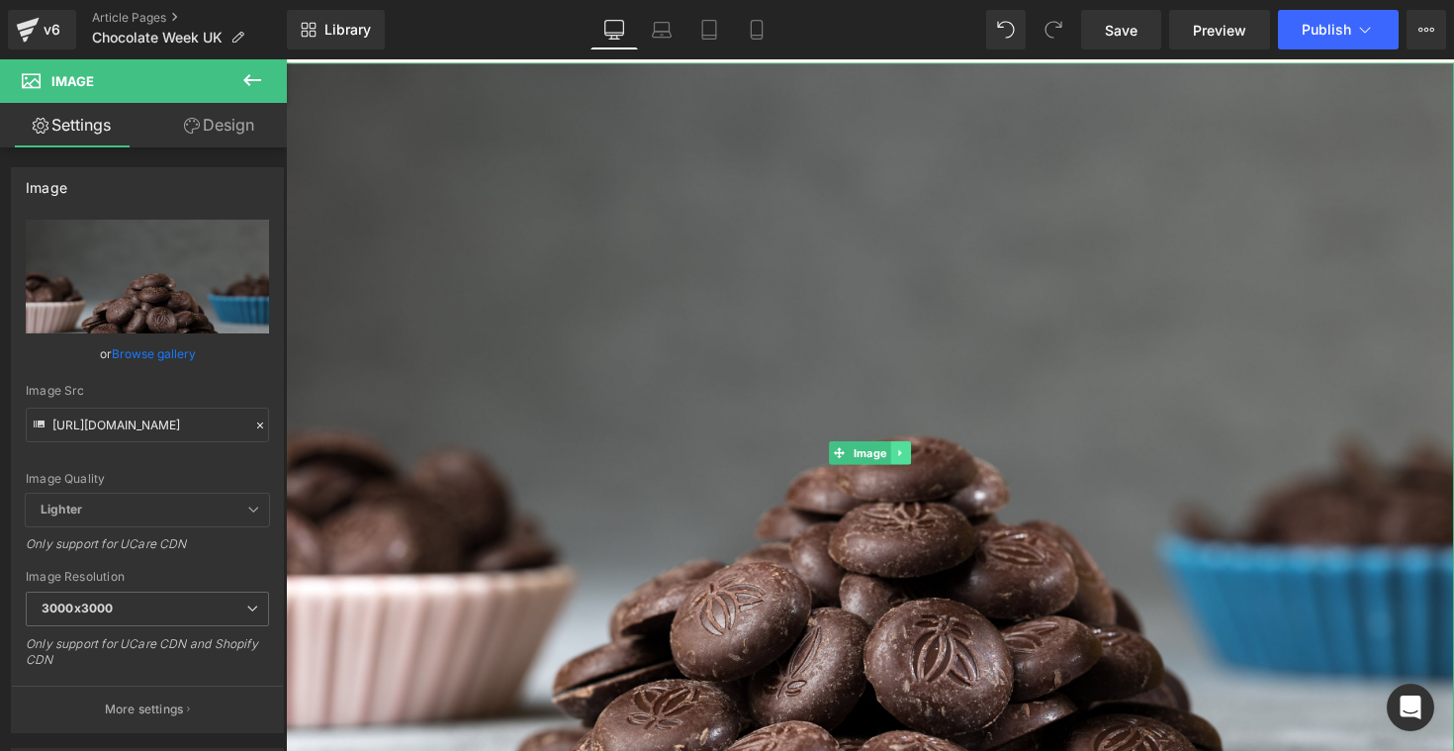
click at [916, 464] on icon at bounding box center [914, 462] width 3 height 7
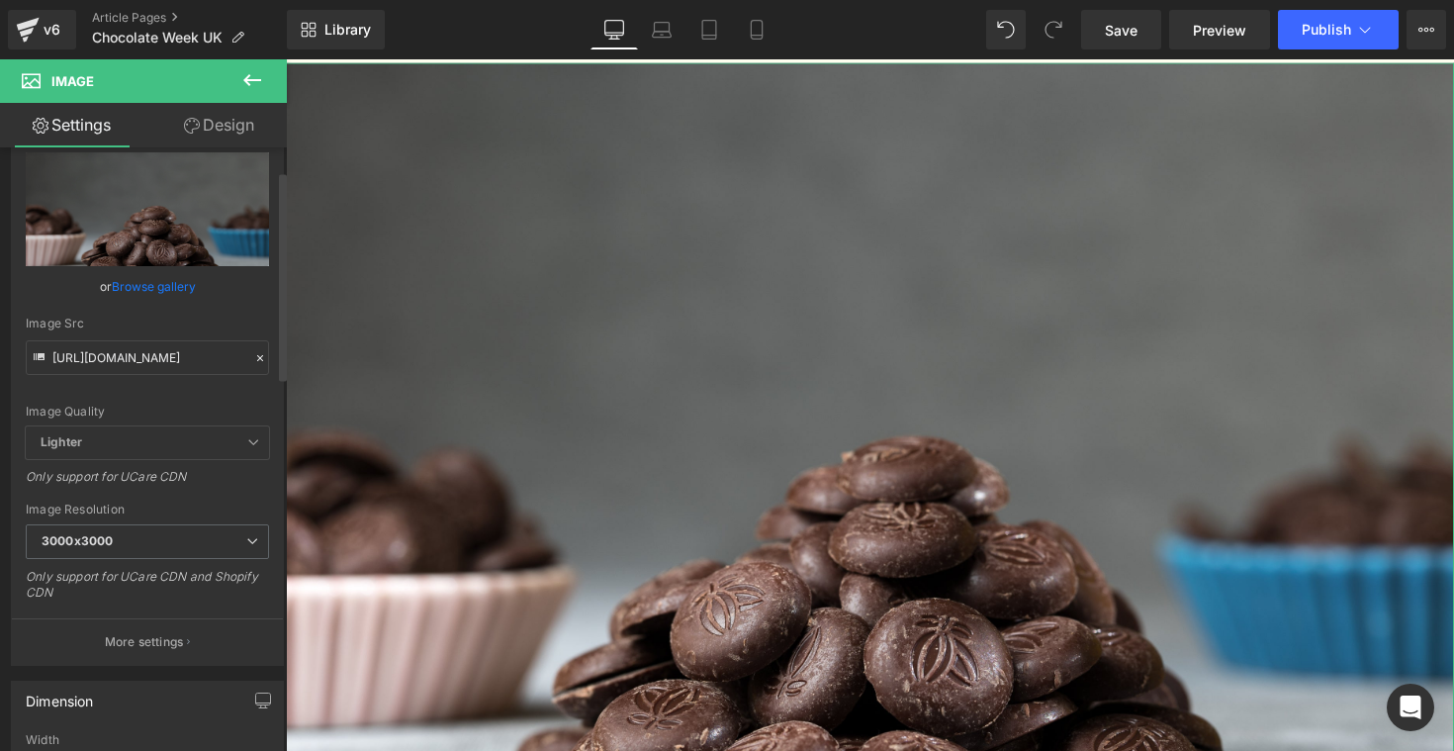
scroll to position [71, 0]
click at [198, 544] on span "3000x3000" at bounding box center [147, 537] width 243 height 35
